Goal: Find specific fact: Find specific fact

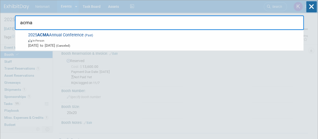
drag, startPoint x: 48, startPoint y: 19, endPoint x: 17, endPoint y: 17, distance: 30.6
click at [17, 17] on input "acma" at bounding box center [160, 22] width 290 height 15
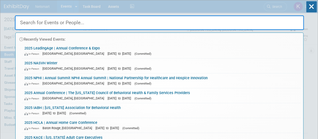
drag, startPoint x: 17, startPoint y: 17, endPoint x: 43, endPoint y: 23, distance: 26.9
click at [43, 23] on input "text" at bounding box center [160, 22] width 290 height 15
click at [41, 24] on input "text" at bounding box center [160, 22] width 290 height 15
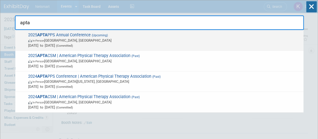
type input "apta"
click at [69, 39] on span "In-Person [GEOGRAPHIC_DATA], [GEOGRAPHIC_DATA]" at bounding box center [164, 40] width 273 height 5
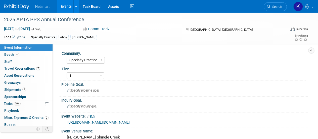
select select "Specialty Practice"
select select "1"
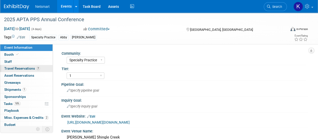
click at [31, 68] on span "Travel Reservations 7" at bounding box center [22, 68] width 36 height 4
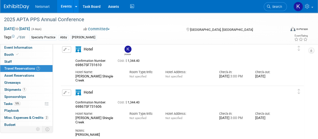
scroll to position [19, 0]
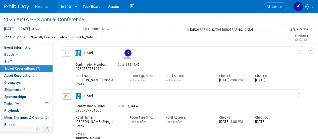
click at [87, 68] on span "69867SF731610" at bounding box center [89, 68] width 26 height 4
copy div "69867SF731610"
click at [93, 111] on span "69867SF731606" at bounding box center [89, 110] width 26 height 4
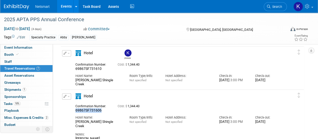
click at [93, 111] on span "69867SF731606" at bounding box center [89, 110] width 26 height 4
copy span "69867SF731606"
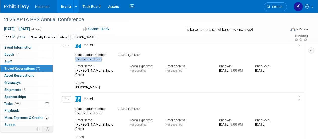
scroll to position [73, 0]
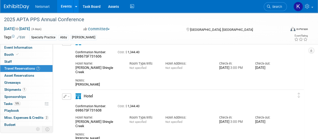
click at [91, 109] on span "69867SF731608" at bounding box center [89, 110] width 26 height 4
copy span "69867SF731608"
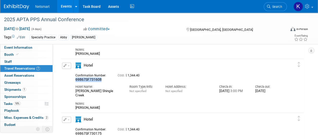
scroll to position [140, 0]
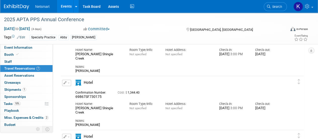
click at [89, 99] on div "Hotel Name: Rosen Shingle Creek" at bounding box center [99, 106] width 54 height 15
click at [87, 97] on span "69867SF730175" at bounding box center [89, 96] width 26 height 4
copy div "69867SF730175"
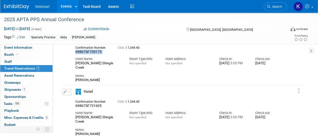
scroll to position [191, 0]
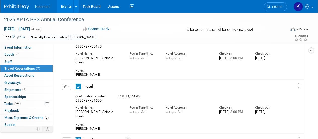
click at [92, 99] on span "69867SF731605" at bounding box center [89, 100] width 26 height 4
copy span "69867SF731605"
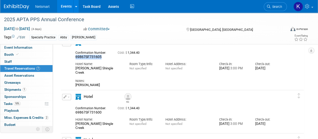
scroll to position [234, 0]
click at [92, 113] on span "69867SF731600" at bounding box center [89, 112] width 26 height 4
copy span "69867SF731600"
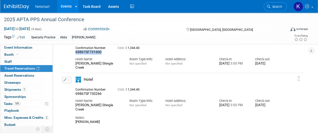
scroll to position [295, 0]
click at [86, 93] on span "69867SF730266" at bounding box center [89, 93] width 26 height 4
copy span "69867SF730266"
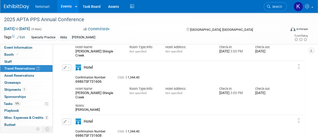
scroll to position [48, 0]
